Goal: Task Accomplishment & Management: Manage account settings

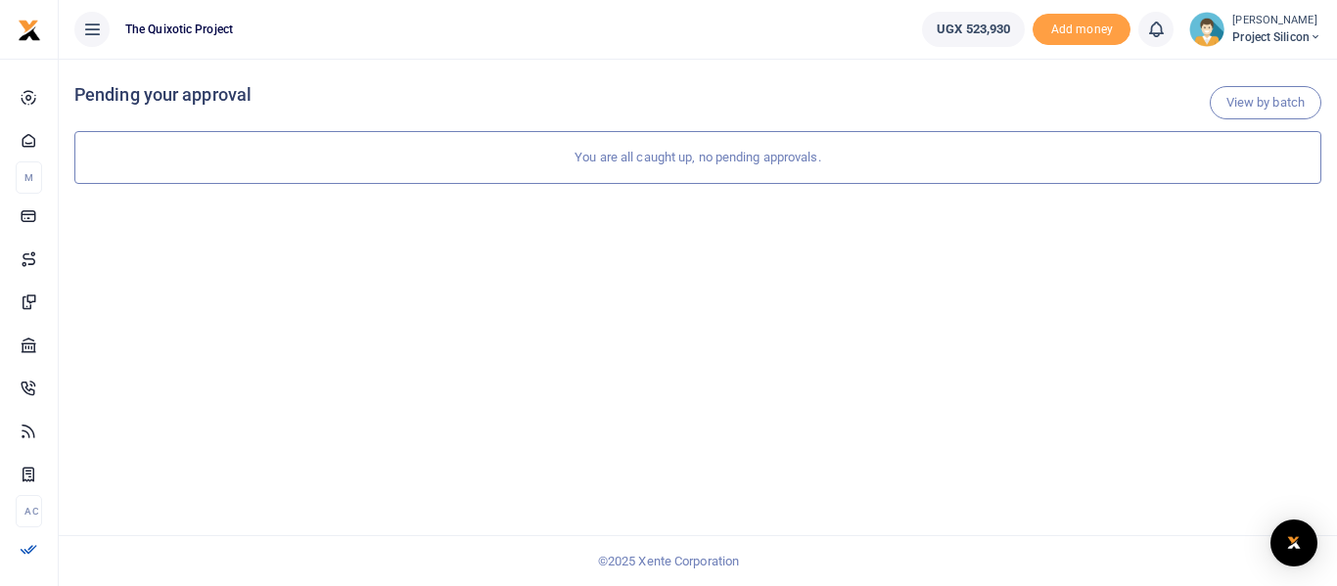
click at [265, 201] on div "View by batch Pending your approval You are all caught up, no pending approvals." at bounding box center [698, 323] width 1278 height 528
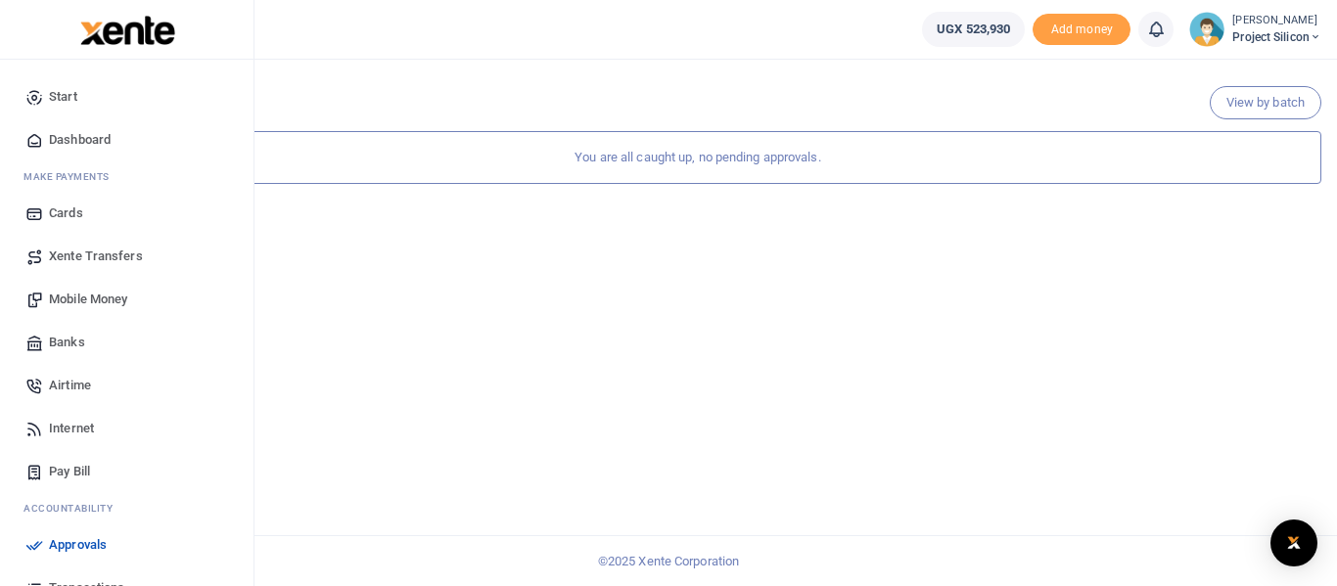
click at [81, 292] on span "Mobile Money" at bounding box center [88, 300] width 78 height 20
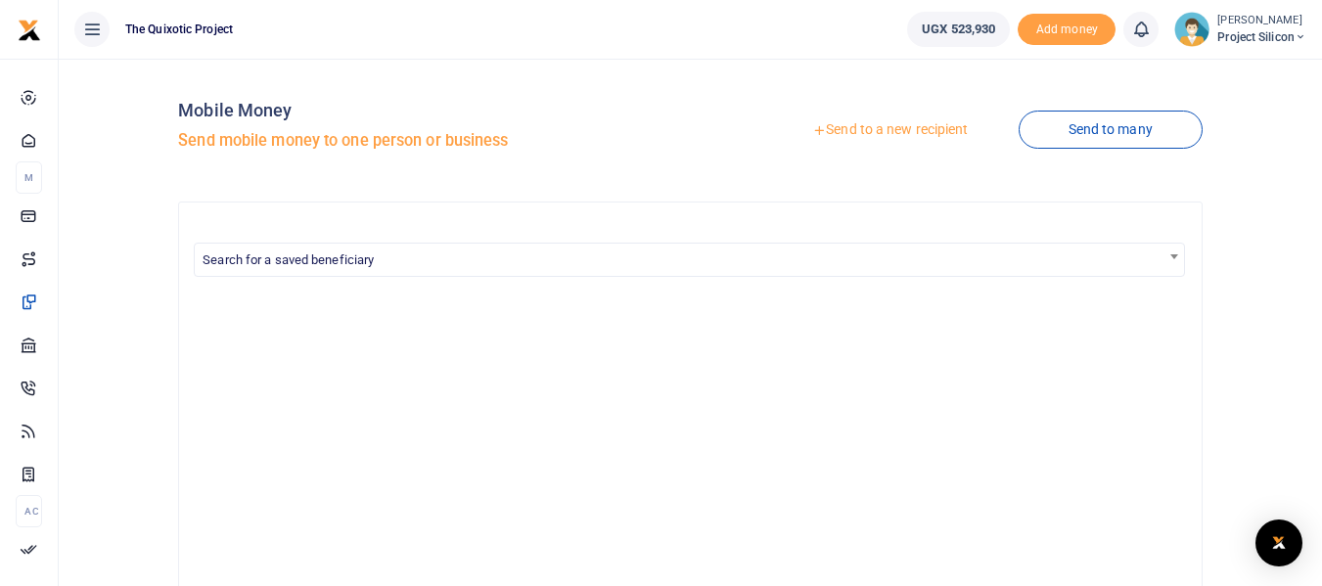
click at [885, 129] on link "Send to a new recipient" at bounding box center [889, 130] width 255 height 35
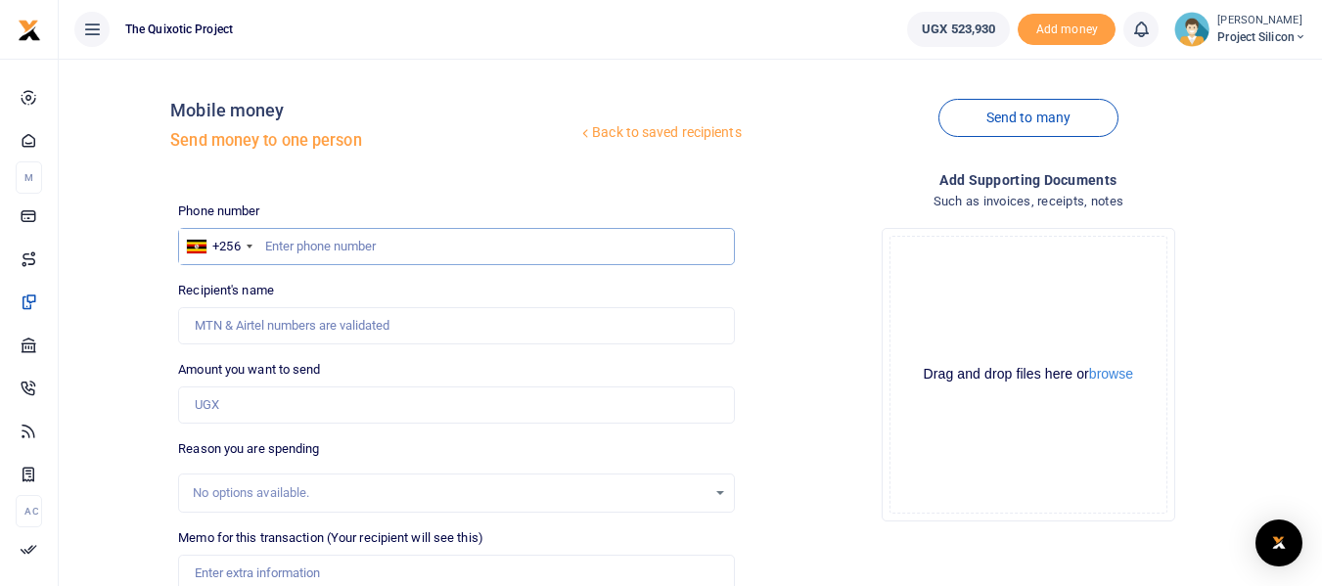
click at [391, 244] on input "text" at bounding box center [456, 246] width 556 height 37
type input "0789188612"
type input "Emmanuel Kachuru"
type input "0789188612"
click at [326, 398] on input "Amount you want to send" at bounding box center [456, 405] width 556 height 37
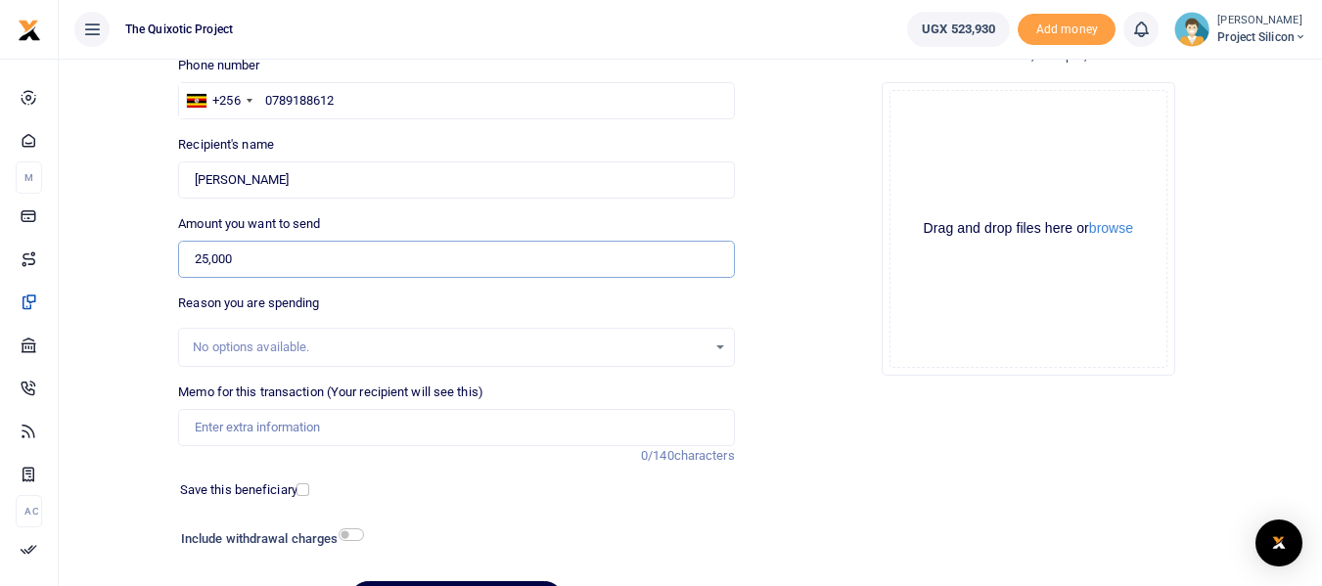
scroll to position [172, 0]
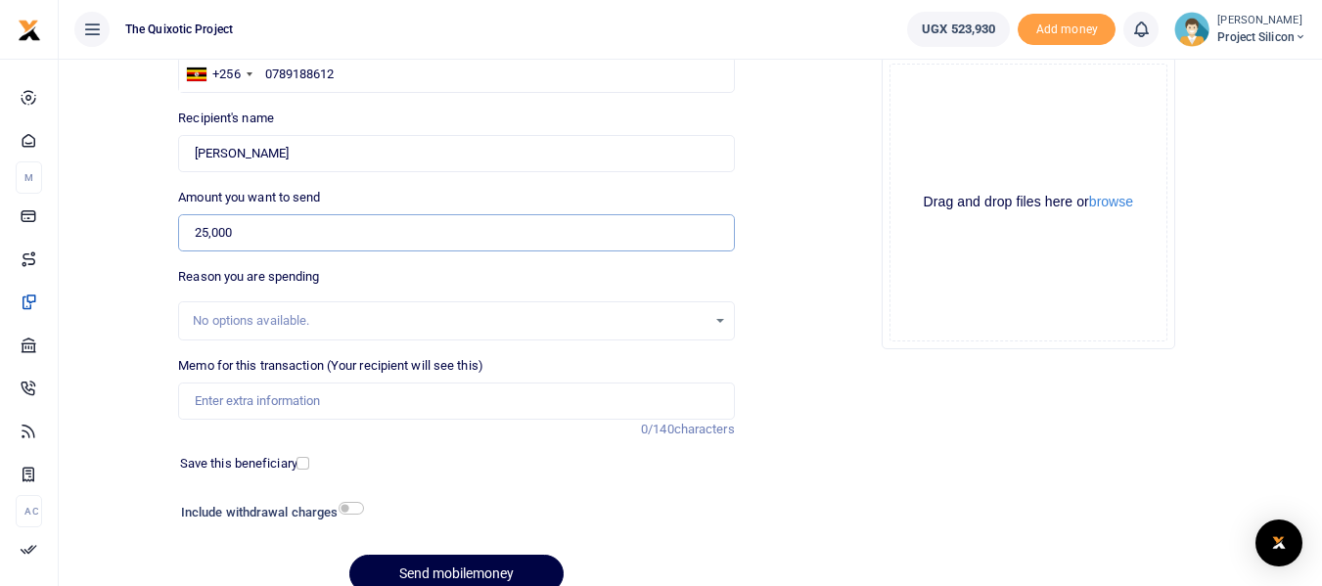
type input "25,000"
click at [374, 401] on input "Memo for this transaction (Your recipient will see this)" at bounding box center [456, 401] width 556 height 37
type input "Cleaning water dispenser for office"
click at [349, 508] on input "checkbox" at bounding box center [351, 508] width 25 height 13
checkbox input "true"
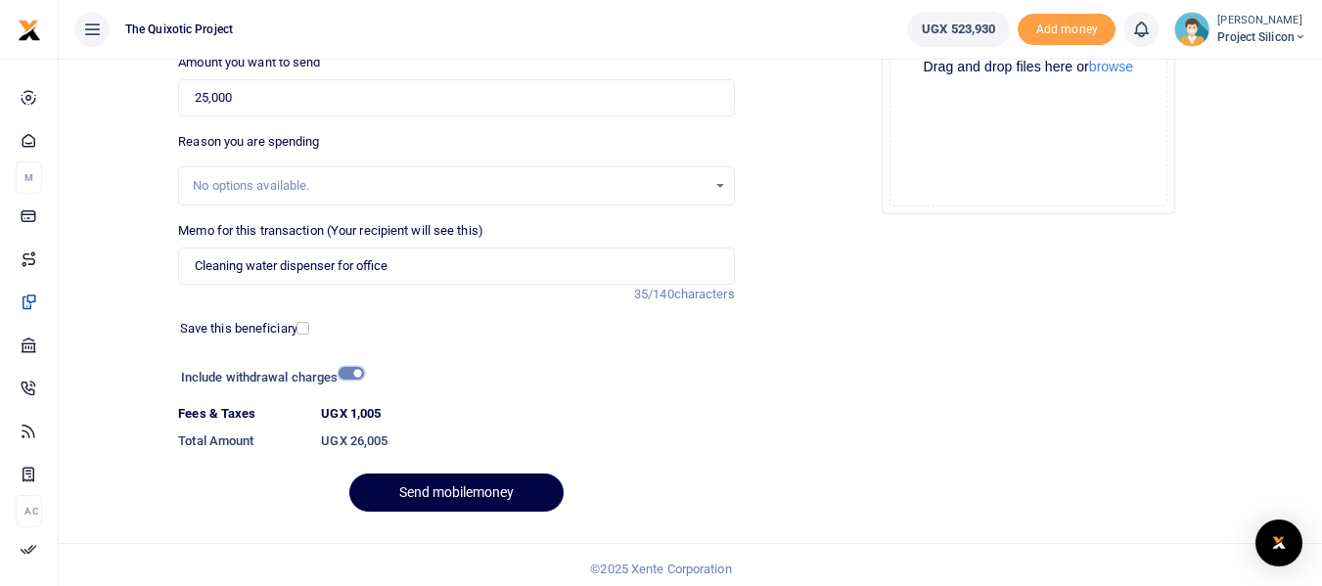
scroll to position [315, 0]
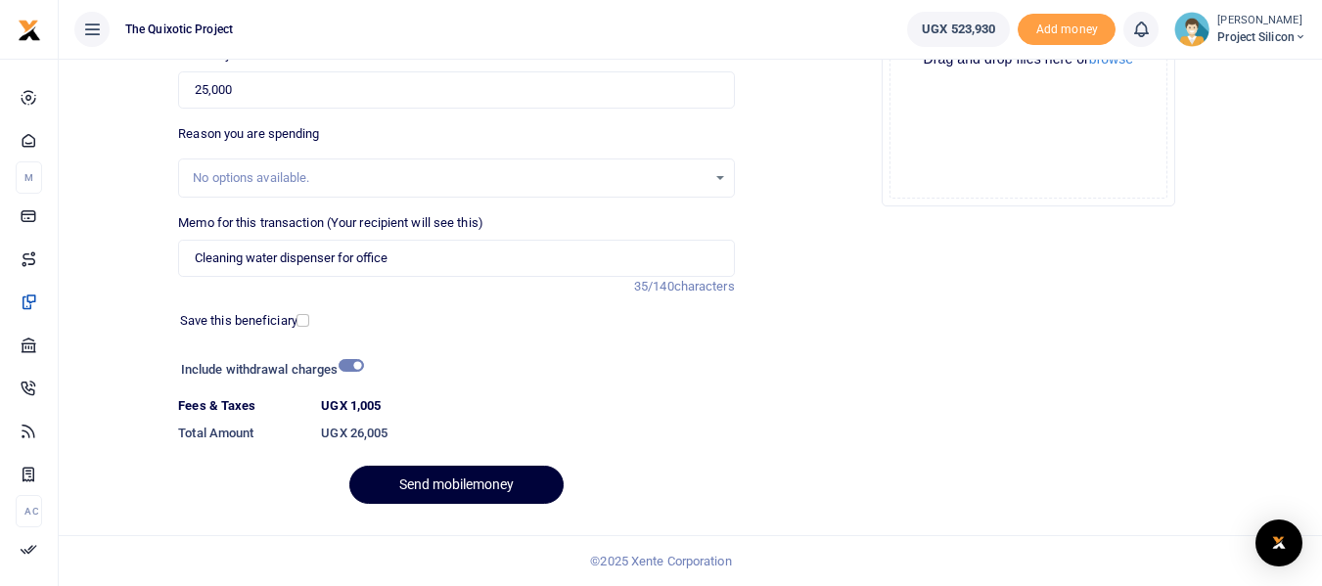
click at [498, 489] on button "Send mobilemoney" at bounding box center [456, 485] width 214 height 38
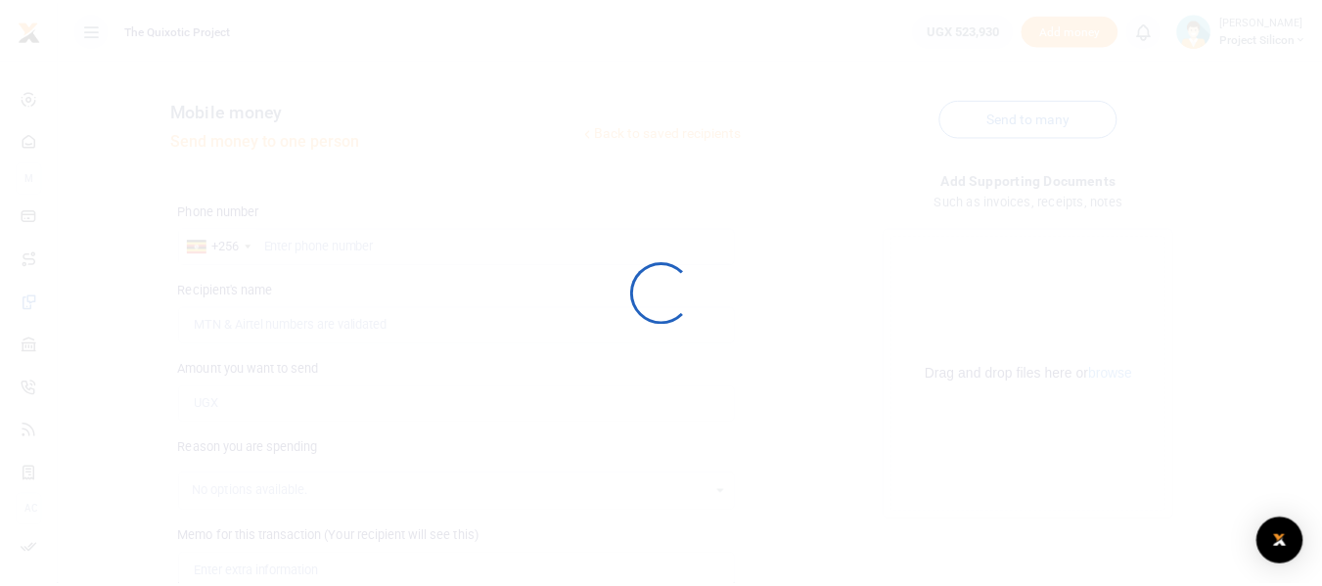
scroll to position [261, 0]
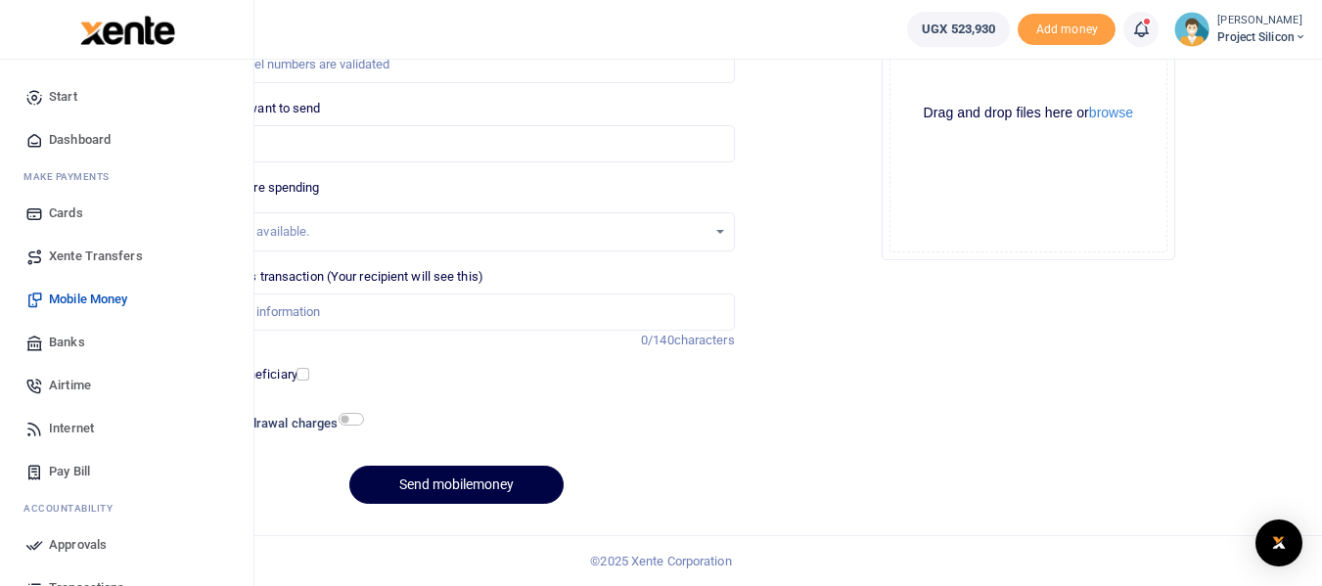
click at [67, 543] on span "Approvals" at bounding box center [78, 545] width 58 height 20
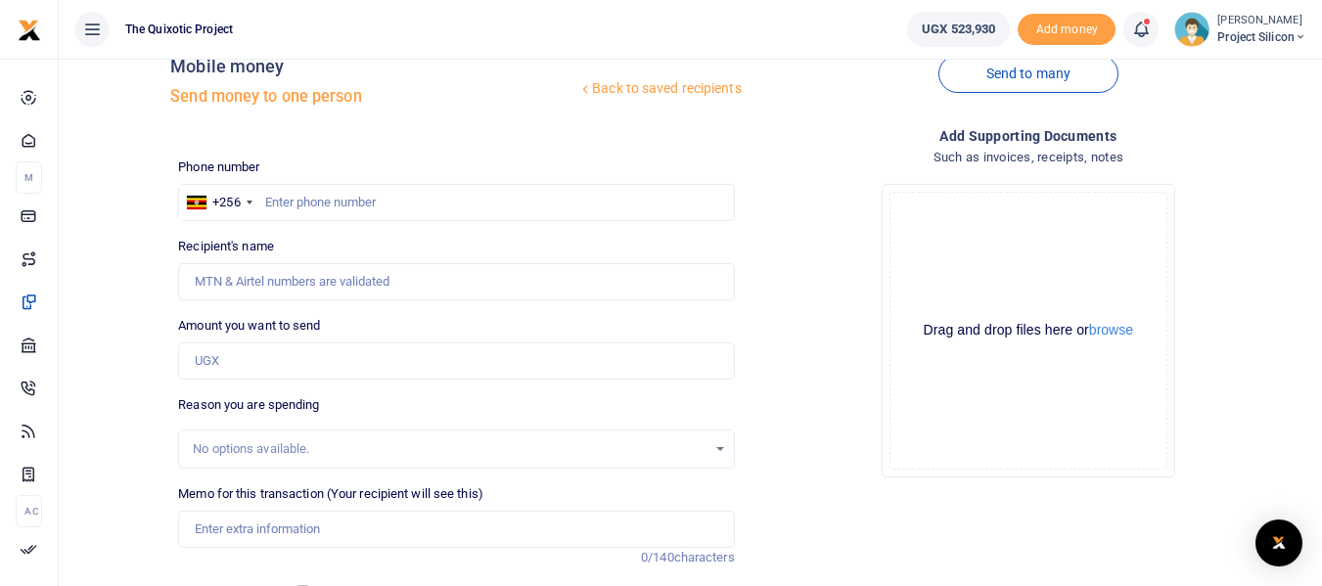
scroll to position [0, 0]
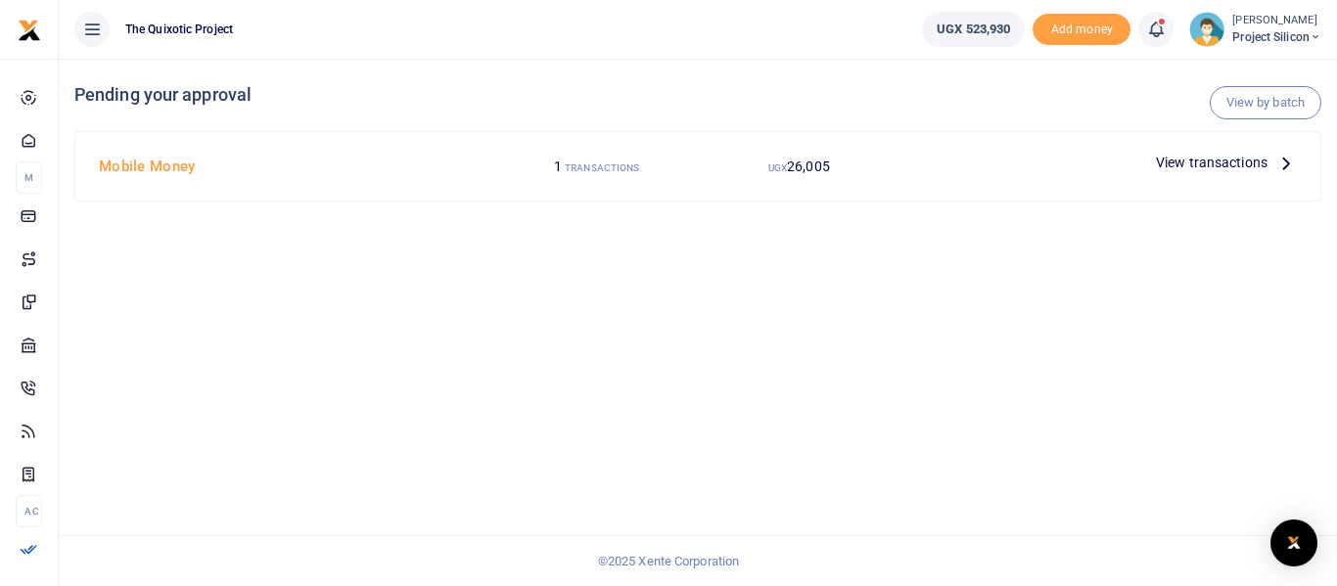
click at [1249, 167] on span "View transactions" at bounding box center [1212, 163] width 112 height 22
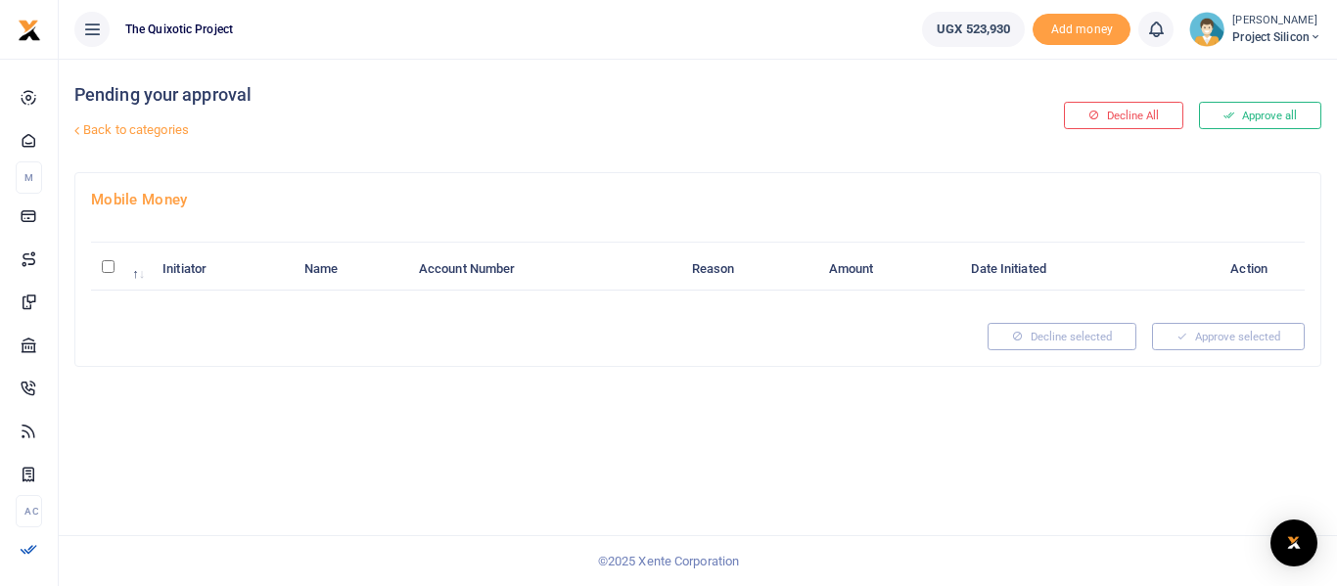
click at [110, 274] on th "\a \a : activate to sort column descending" at bounding box center [121, 270] width 61 height 42
click at [109, 265] on input "\a \a : activate to sort column descending" at bounding box center [108, 266] width 13 height 13
click at [107, 270] on input "\a \a : activate to sort column descending" at bounding box center [108, 266] width 13 height 13
checkbox input "false"
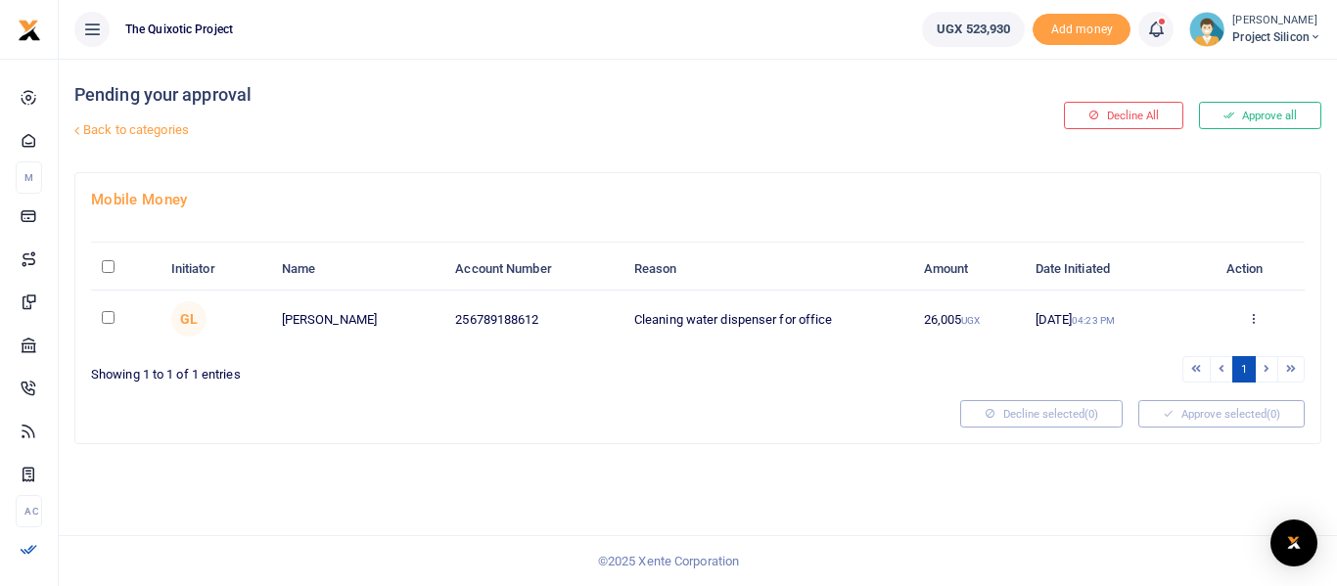
click at [111, 326] on td at bounding box center [125, 319] width 69 height 57
click at [110, 316] on input "checkbox" at bounding box center [108, 317] width 13 height 13
checkbox input "true"
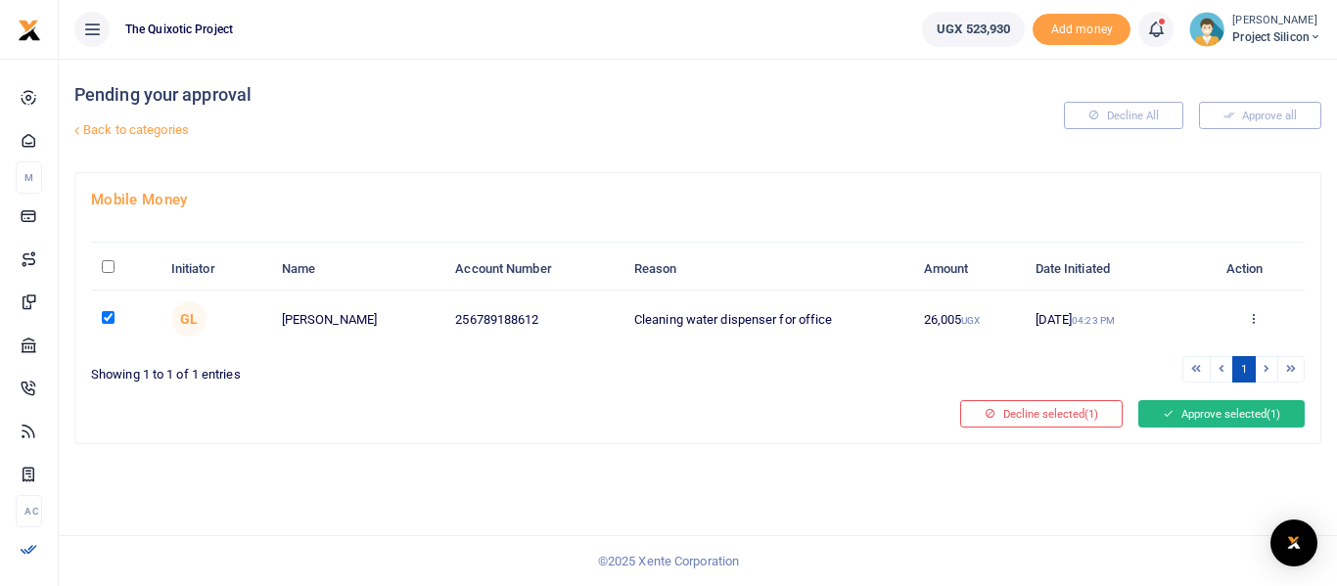
click at [1254, 411] on button "Approve selected (1)" at bounding box center [1221, 413] width 166 height 27
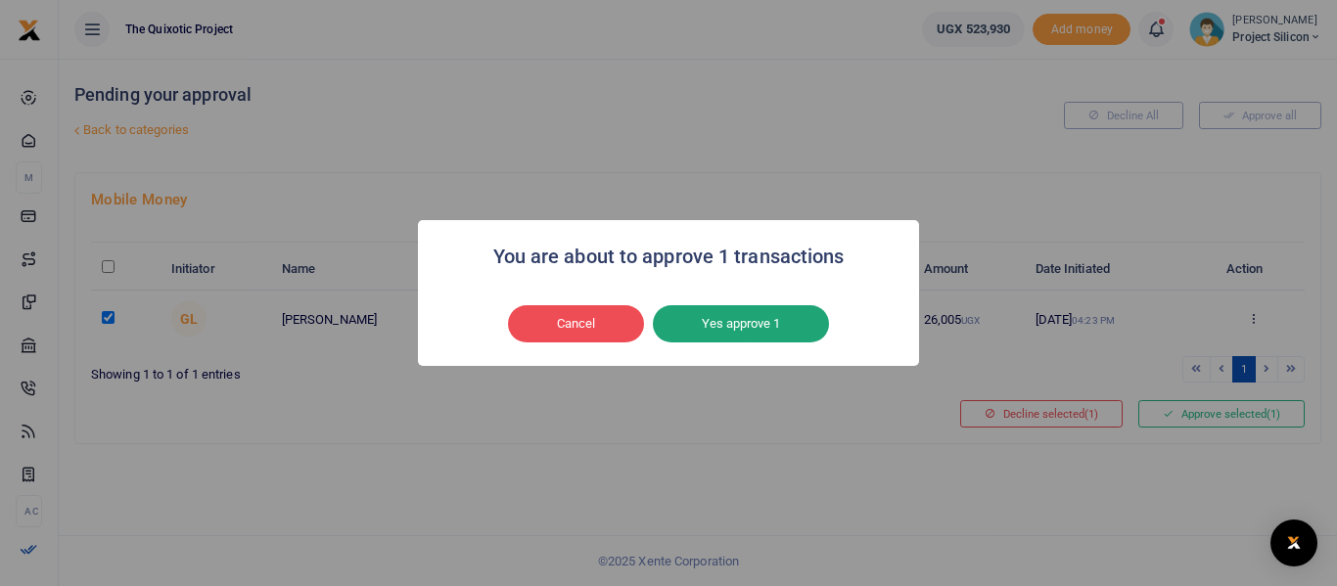
click at [720, 324] on button "Yes approve 1" at bounding box center [741, 323] width 176 height 37
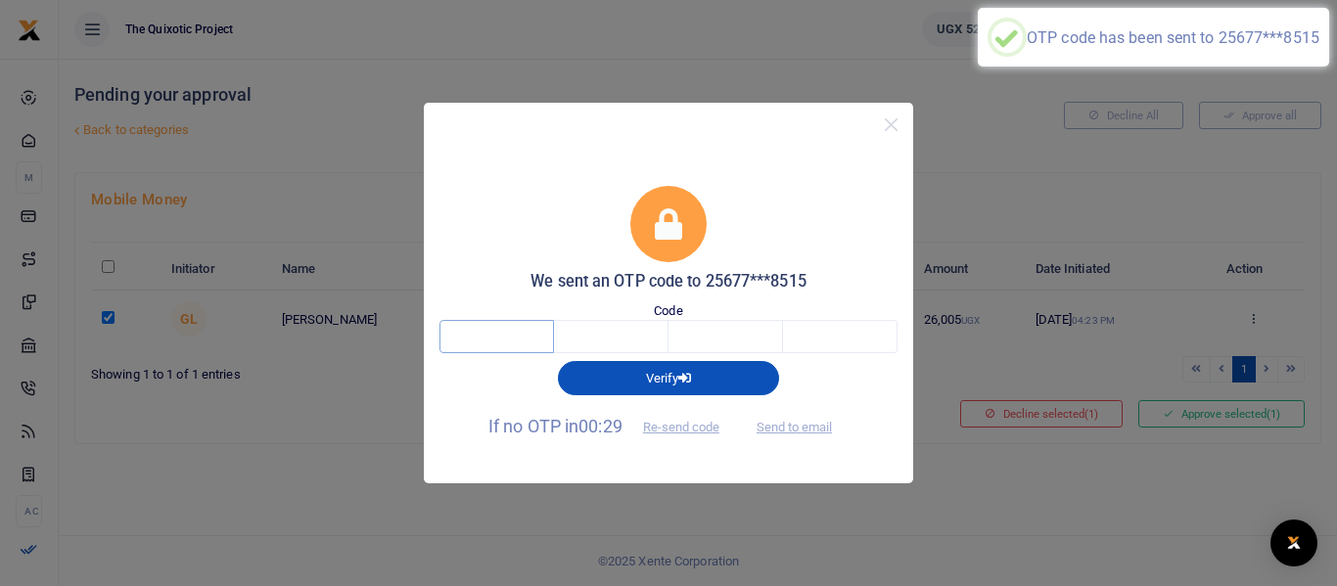
click at [512, 341] on input "text" at bounding box center [496, 336] width 115 height 33
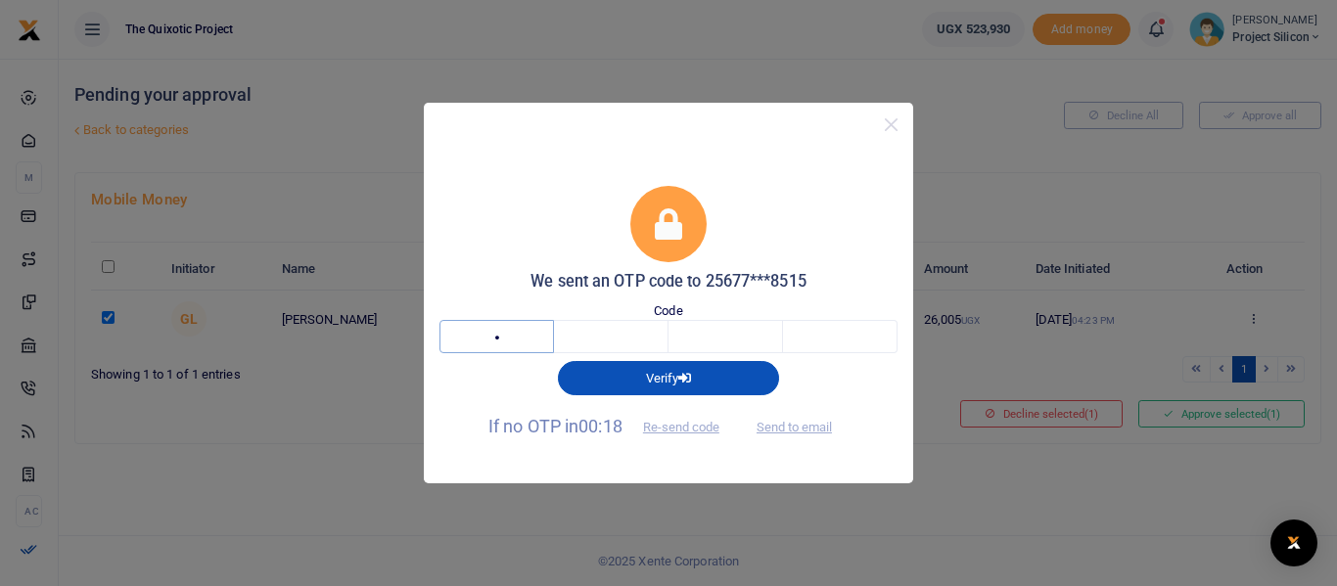
type input "8"
type input "1"
type input "8"
type input "6"
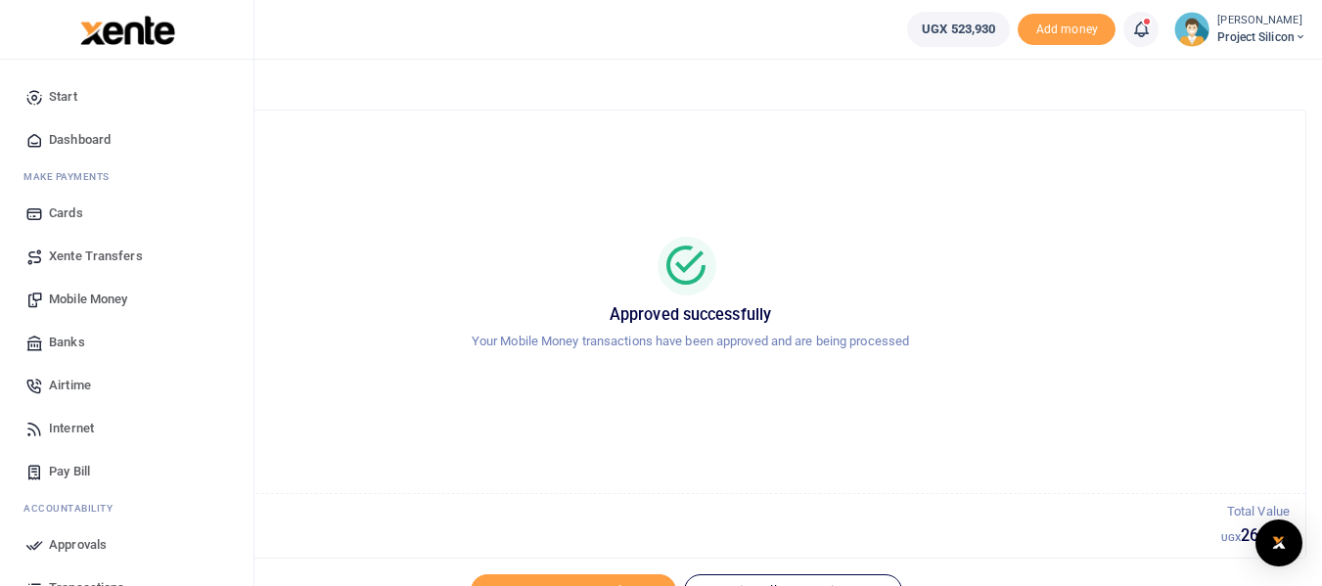
click at [94, 579] on span "Transactions" at bounding box center [86, 588] width 75 height 20
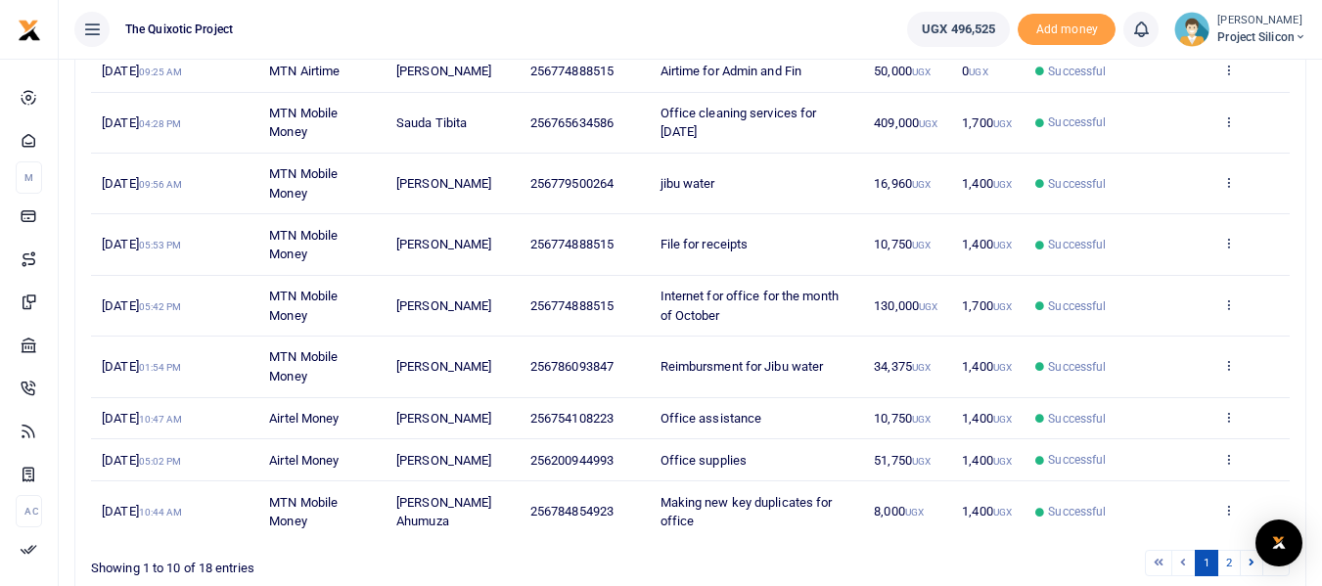
scroll to position [370, 0]
